Goal: Information Seeking & Learning: Learn about a topic

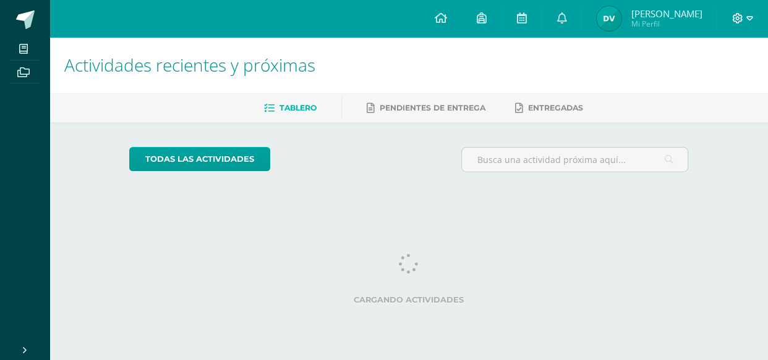
click at [751, 19] on icon at bounding box center [749, 18] width 7 height 11
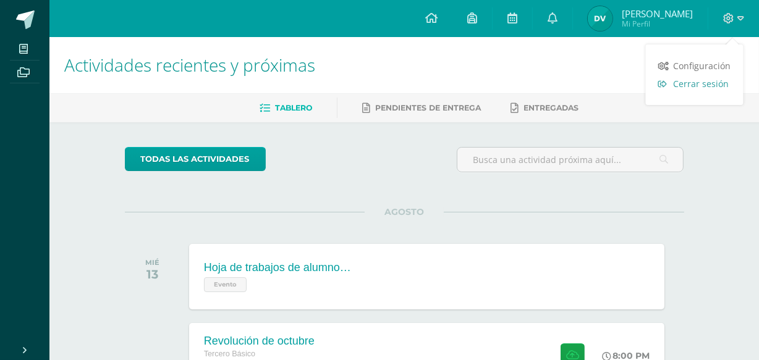
click at [712, 86] on span "Cerrar sesión" at bounding box center [702, 84] width 56 height 12
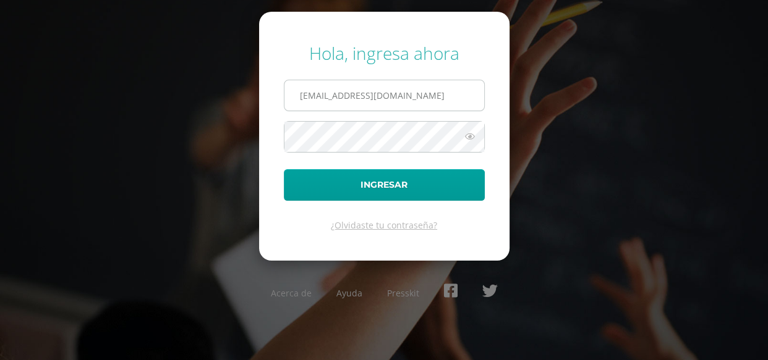
click at [458, 104] on input "865@laestrella.edu.gt" at bounding box center [384, 95] width 200 height 30
type input "840@laestrella.edu.gt"
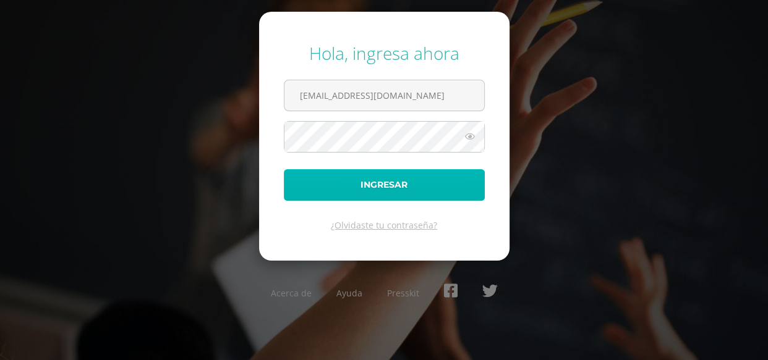
click at [435, 181] on button "Ingresar" at bounding box center [384, 185] width 201 height 32
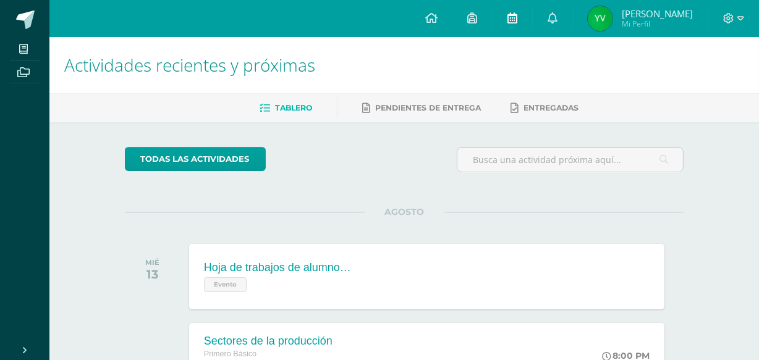
click at [518, 23] on icon at bounding box center [513, 17] width 10 height 11
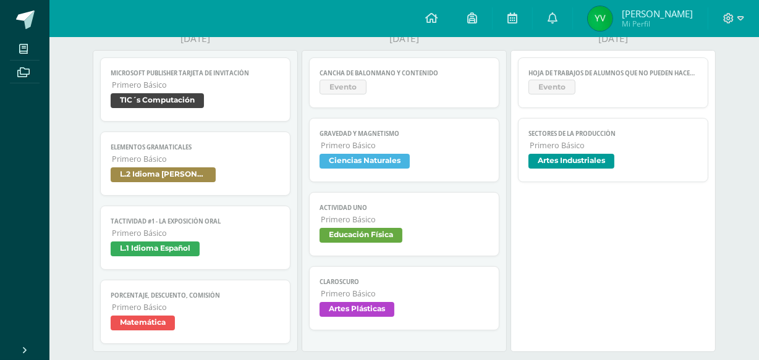
scroll to position [157, 0]
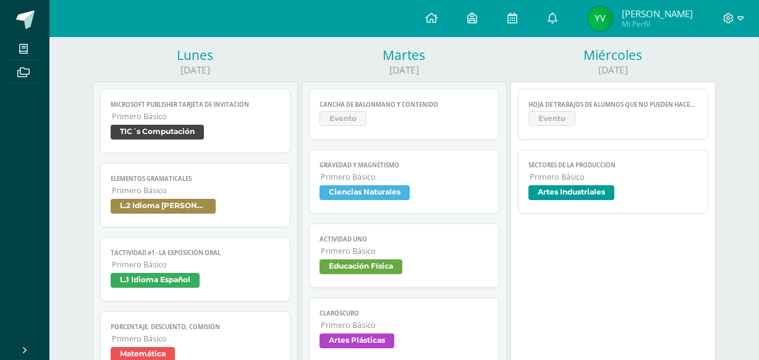
click at [676, 108] on span "Hoja de trabajos de alumnos que no pueden hacer Educación Física" at bounding box center [613, 105] width 169 height 8
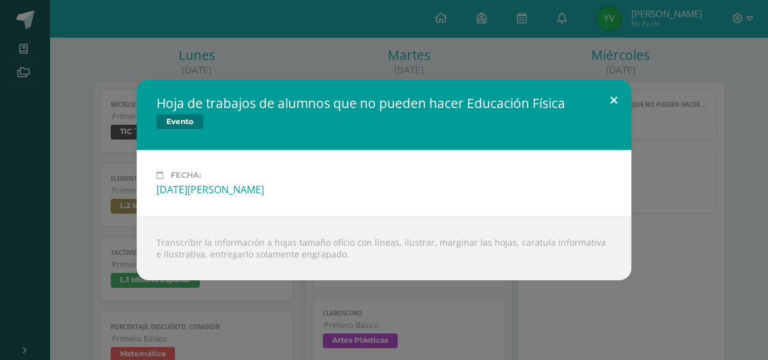
click at [607, 99] on button at bounding box center [613, 101] width 35 height 42
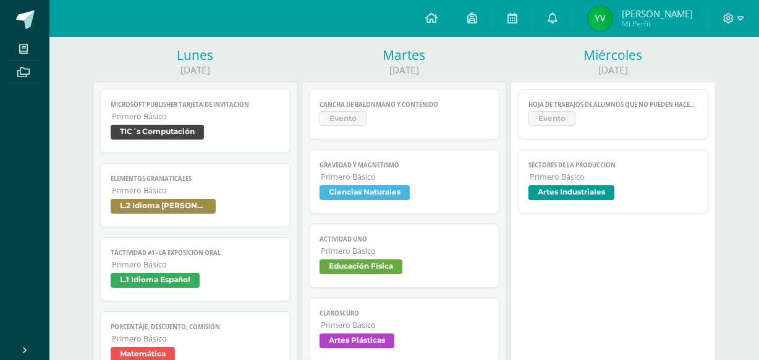
click at [463, 130] on link "Cancha de Balonmano y Contenido Evento" at bounding box center [404, 114] width 190 height 51
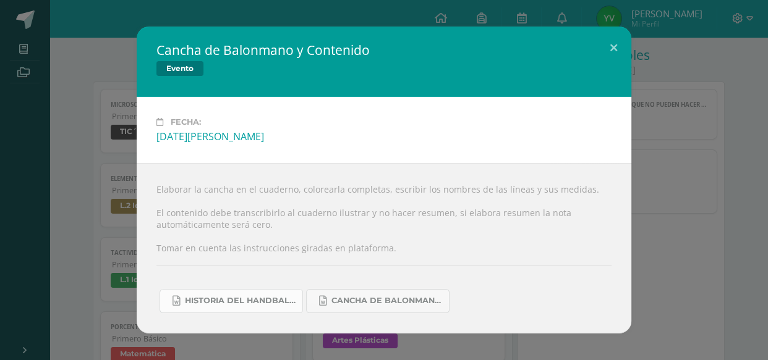
click at [278, 305] on span "Historia del handball.docx" at bounding box center [240, 301] width 111 height 10
click at [432, 302] on span "Cancha de Balonmano.docx" at bounding box center [386, 301] width 111 height 10
click at [610, 44] on button at bounding box center [613, 48] width 35 height 42
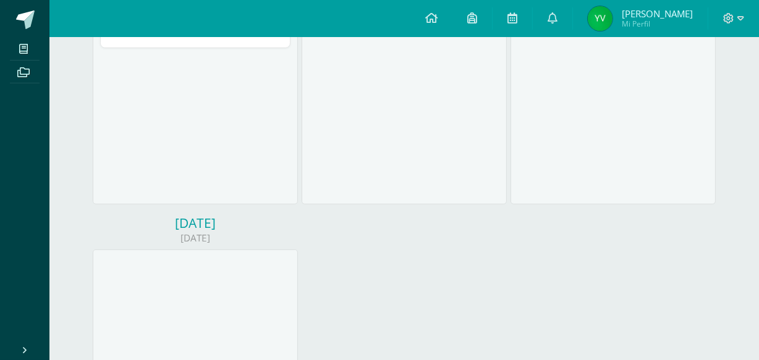
scroll to position [697, 0]
